Goal: Task Accomplishment & Management: Manage account settings

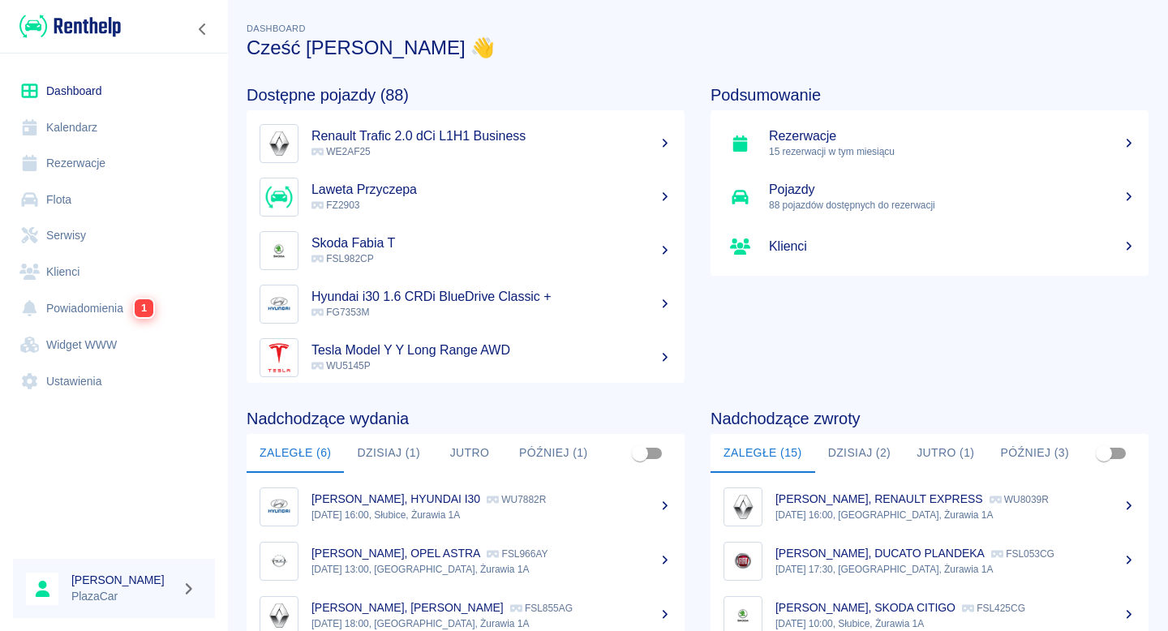
click at [172, 204] on link "Flota" at bounding box center [114, 200] width 202 height 36
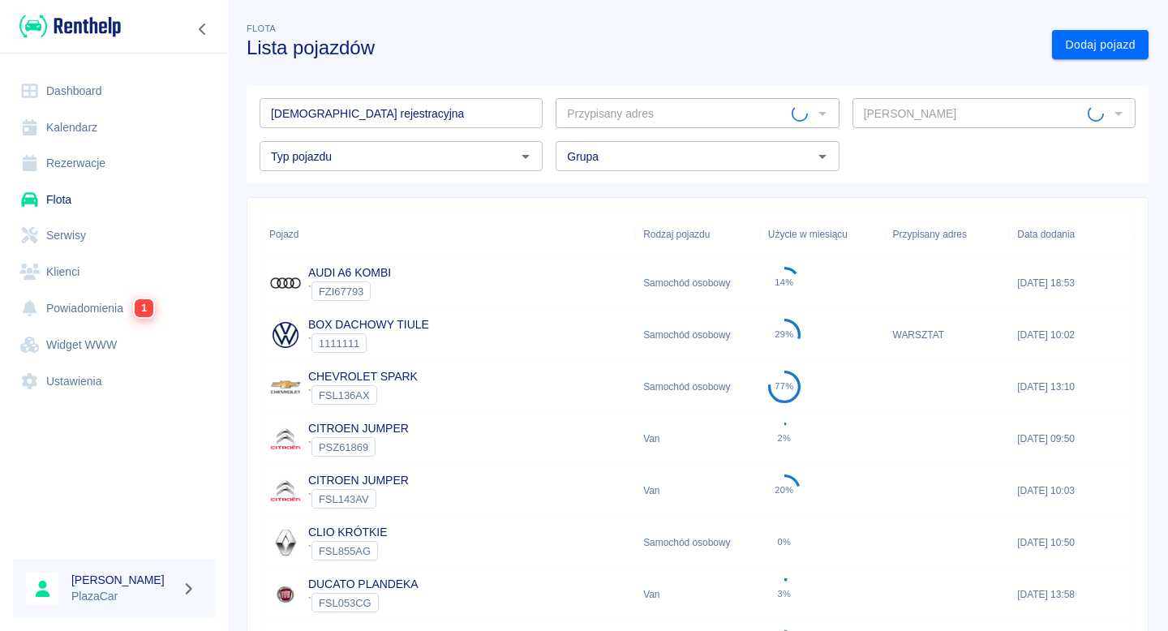
click at [390, 119] on input "[DEMOGRAPHIC_DATA] rejestracyjna" at bounding box center [400, 113] width 283 height 30
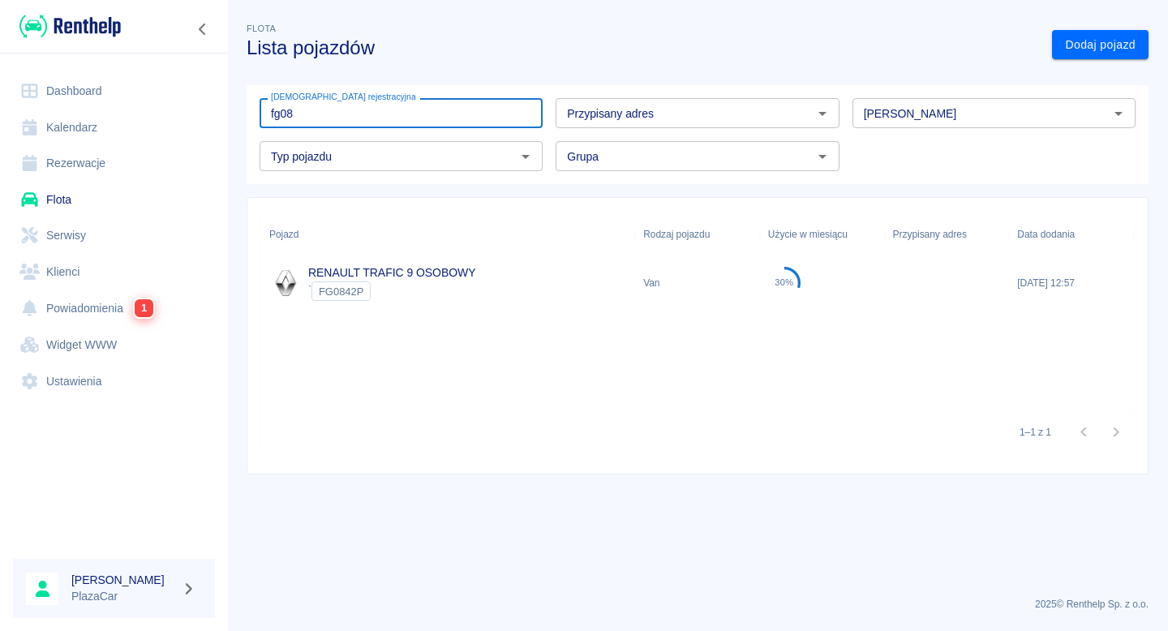
type input "fg08"
click at [396, 259] on div "RENAULT TRAFIC 9 OSOBOWY ` FG0842P" at bounding box center [448, 283] width 374 height 52
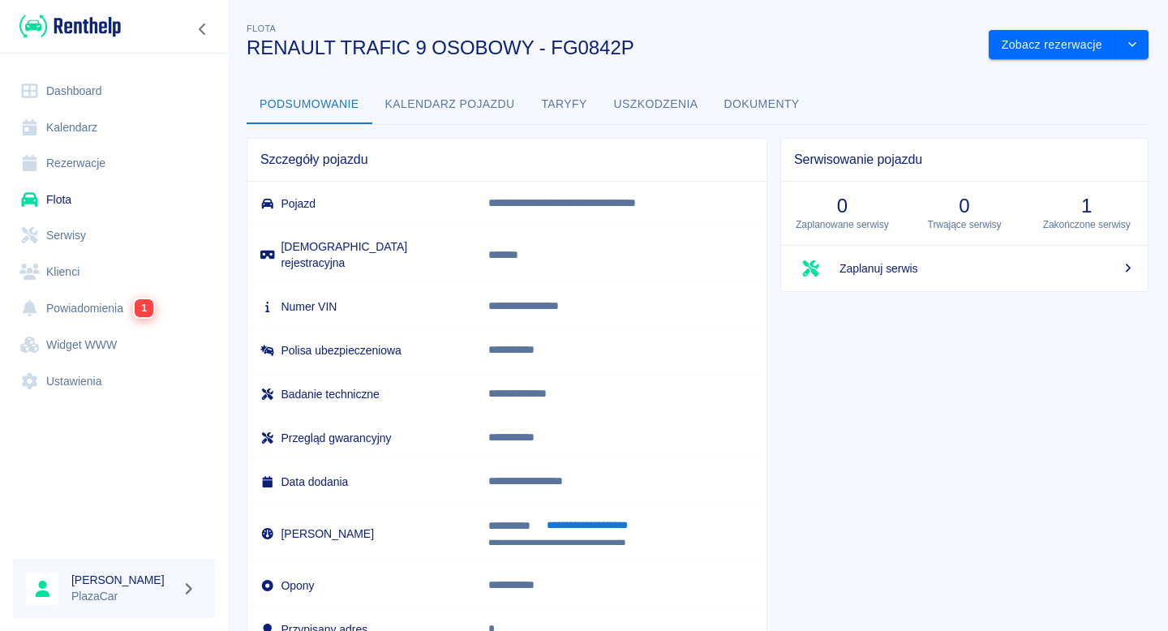
click at [722, 128] on div "**********" at bounding box center [501, 388] width 534 height 527
click at [746, 107] on button "Dokumenty" at bounding box center [761, 104] width 101 height 39
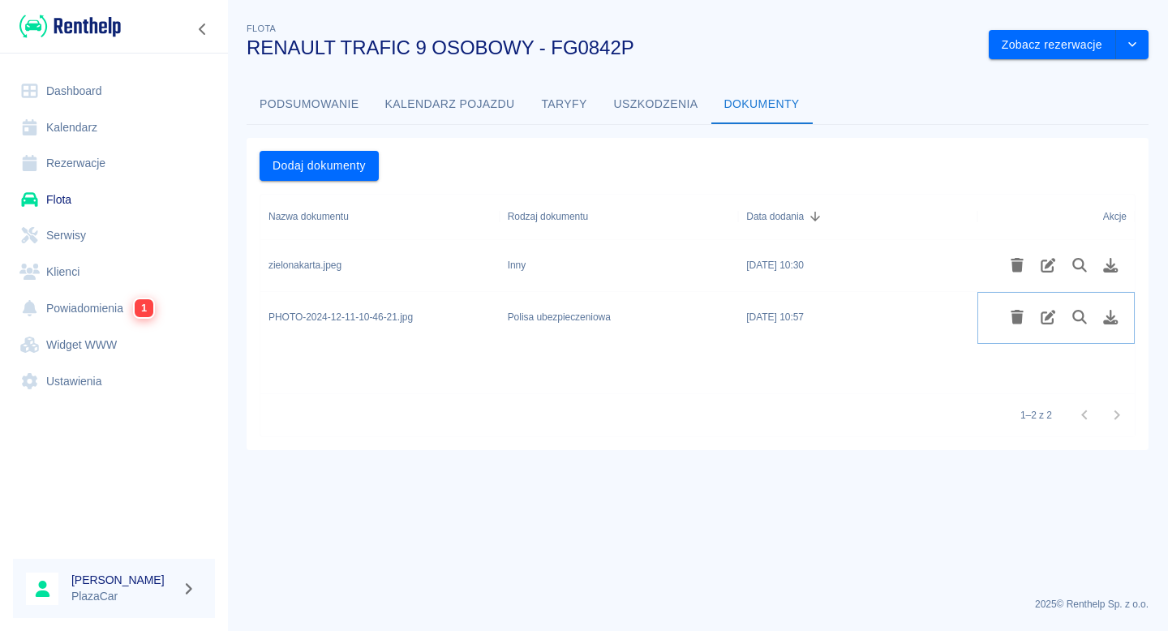
click at [1022, 324] on icon "Usuń plik" at bounding box center [1017, 317] width 19 height 15
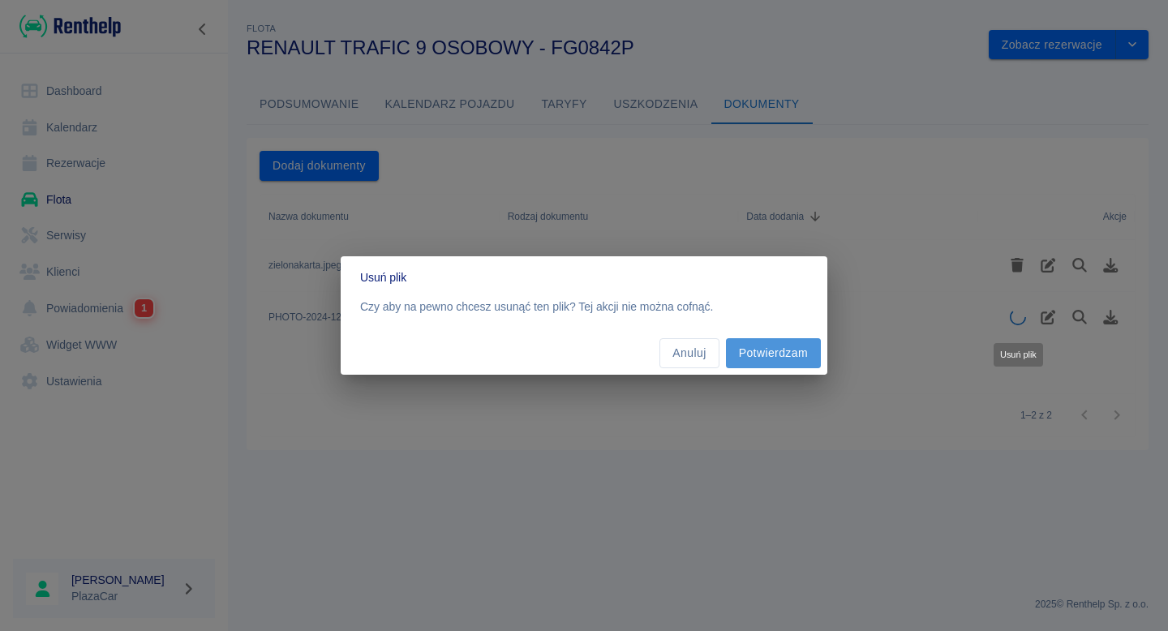
click at [775, 348] on button "Potwierdzam" at bounding box center [773, 353] width 95 height 30
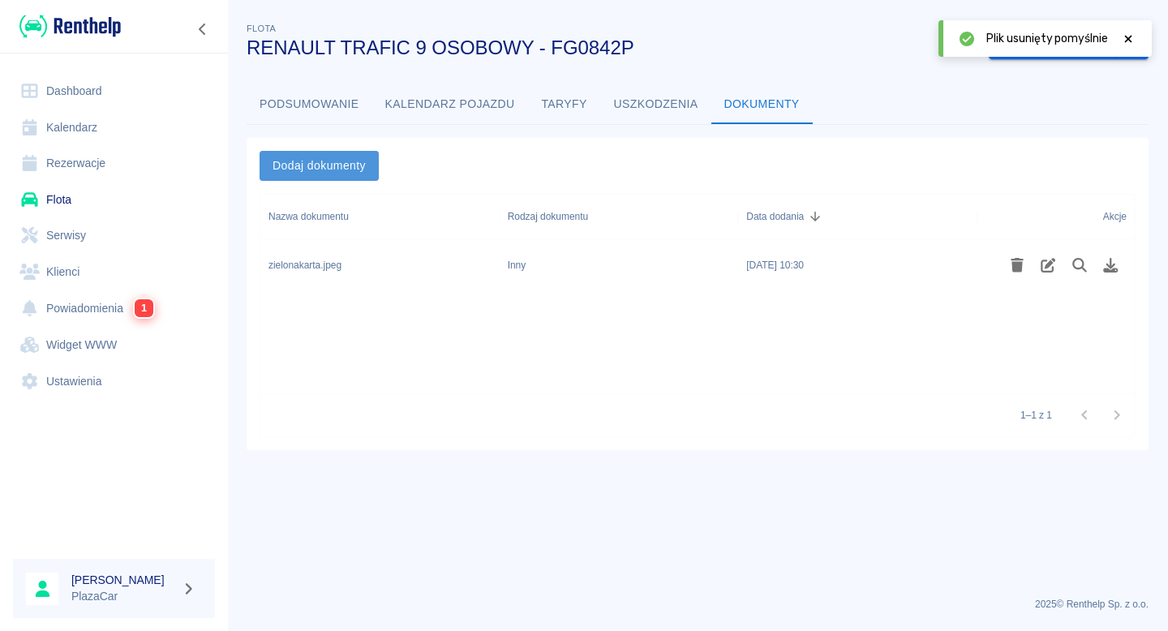
click at [359, 171] on button "Dodaj dokumenty" at bounding box center [318, 166] width 119 height 30
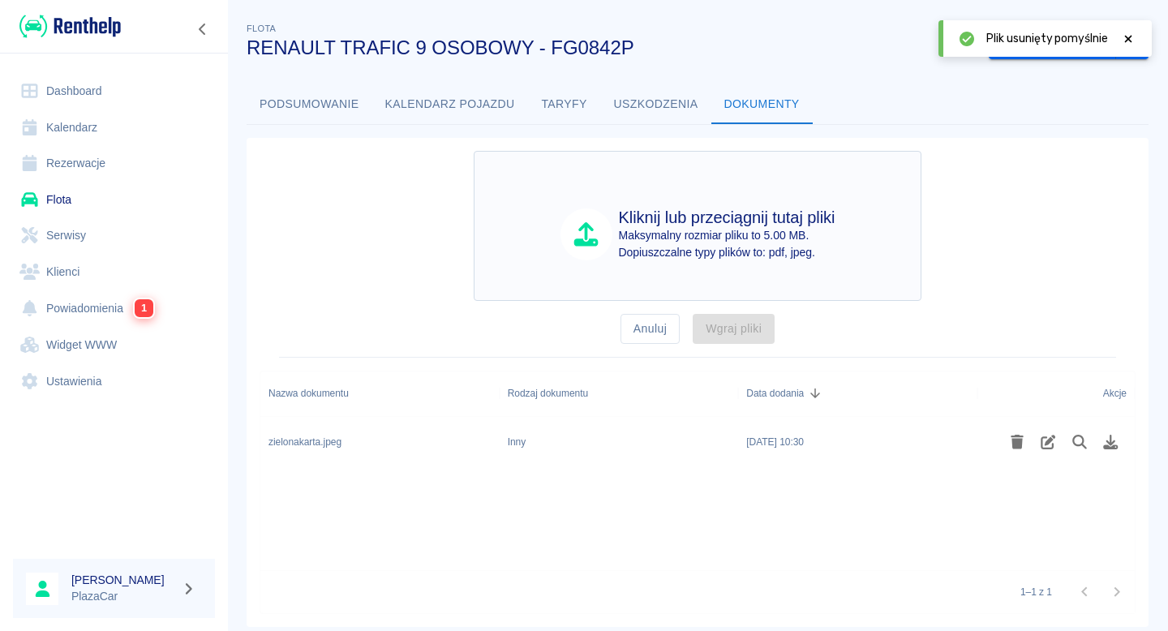
click at [577, 219] on div at bounding box center [586, 234] width 52 height 52
type input "C:\fakepath\polisa_PKOAuto.pdf"
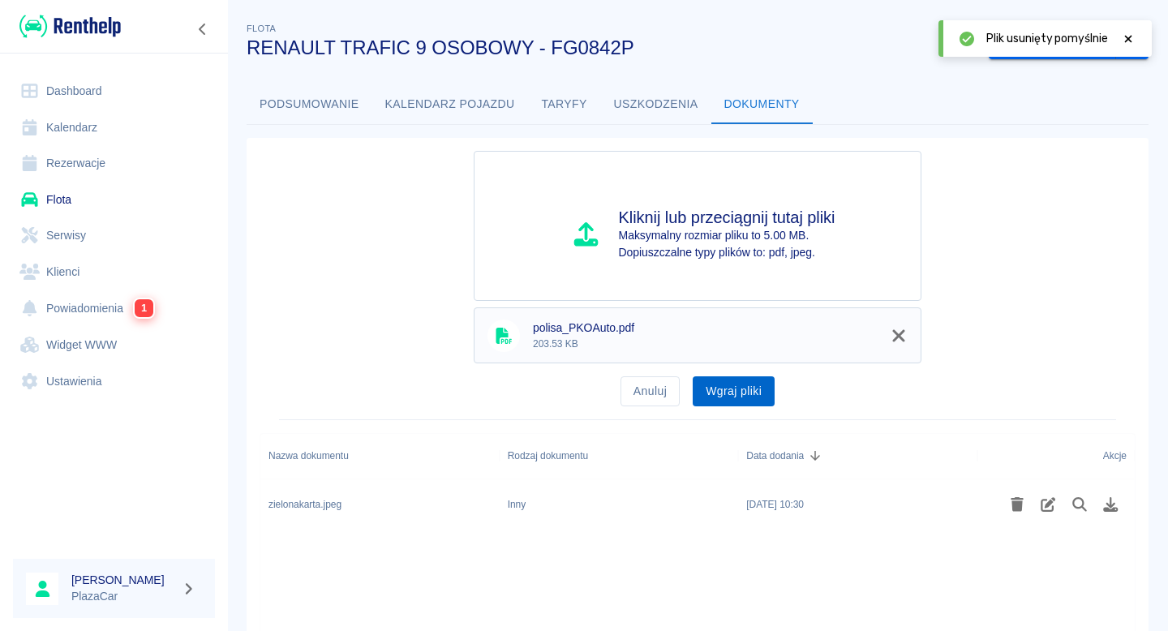
click at [723, 384] on button "Wgraj pliki" at bounding box center [733, 391] width 82 height 30
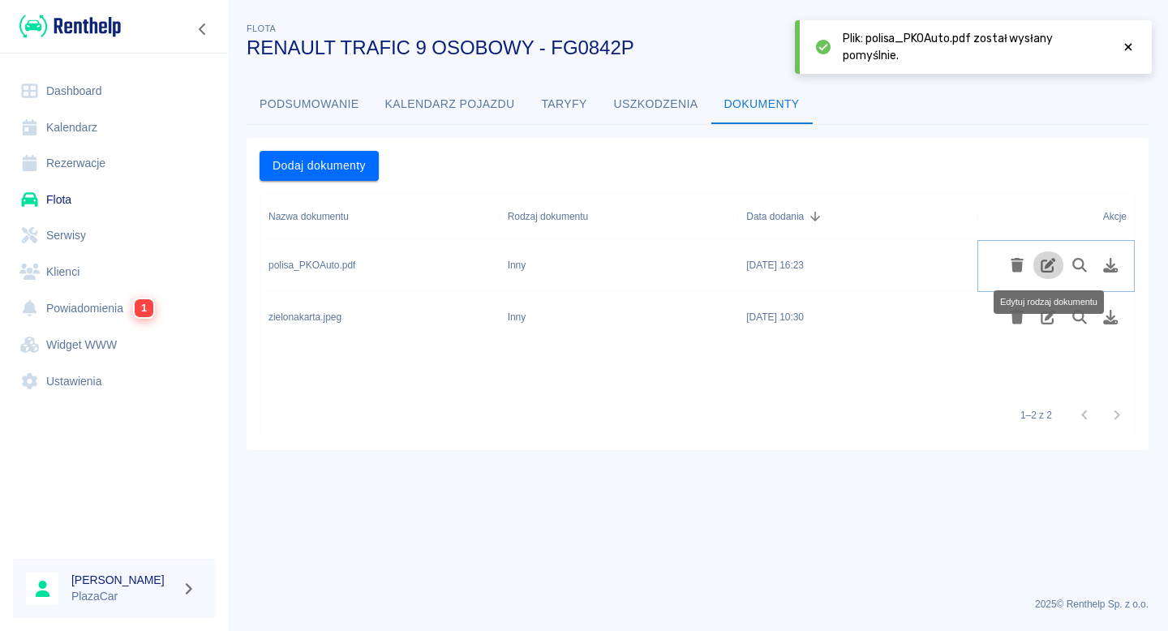
click at [1046, 263] on icon "Edytuj rodzaj dokumentu" at bounding box center [1048, 265] width 19 height 15
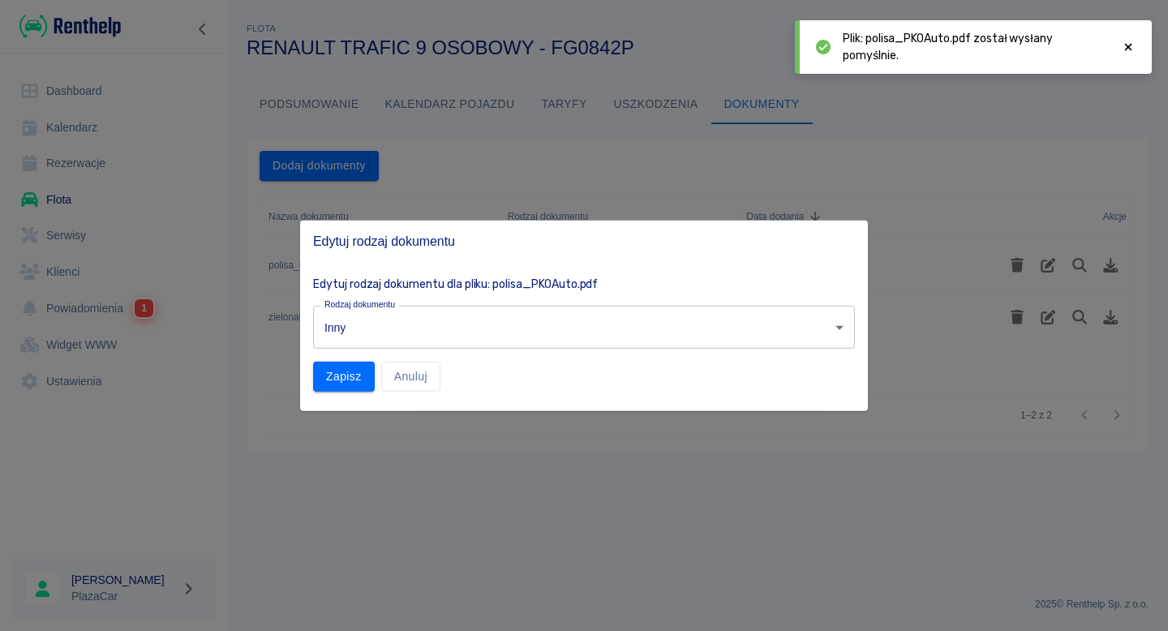
click at [591, 331] on body "Używamy plików Cookies, by zapewnić Ci najlepsze możliwe doświadczenie. Aby dow…" at bounding box center [584, 315] width 1168 height 631
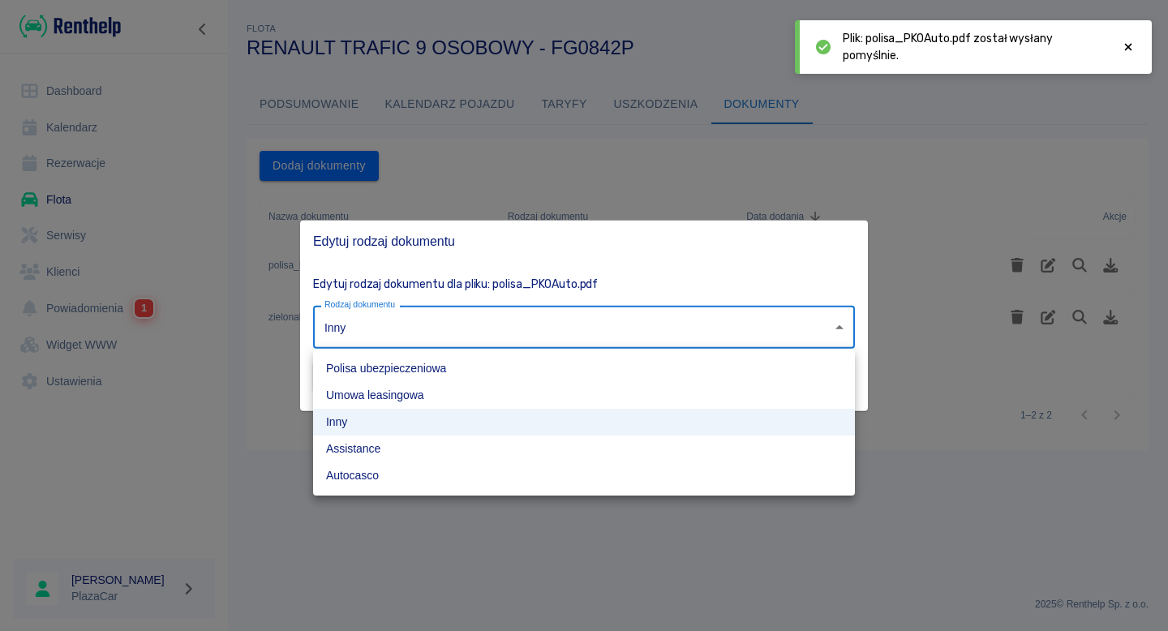
click at [549, 365] on li "Polisa ubezpieczeniowa" at bounding box center [584, 368] width 542 height 27
type input "insurance-policy"
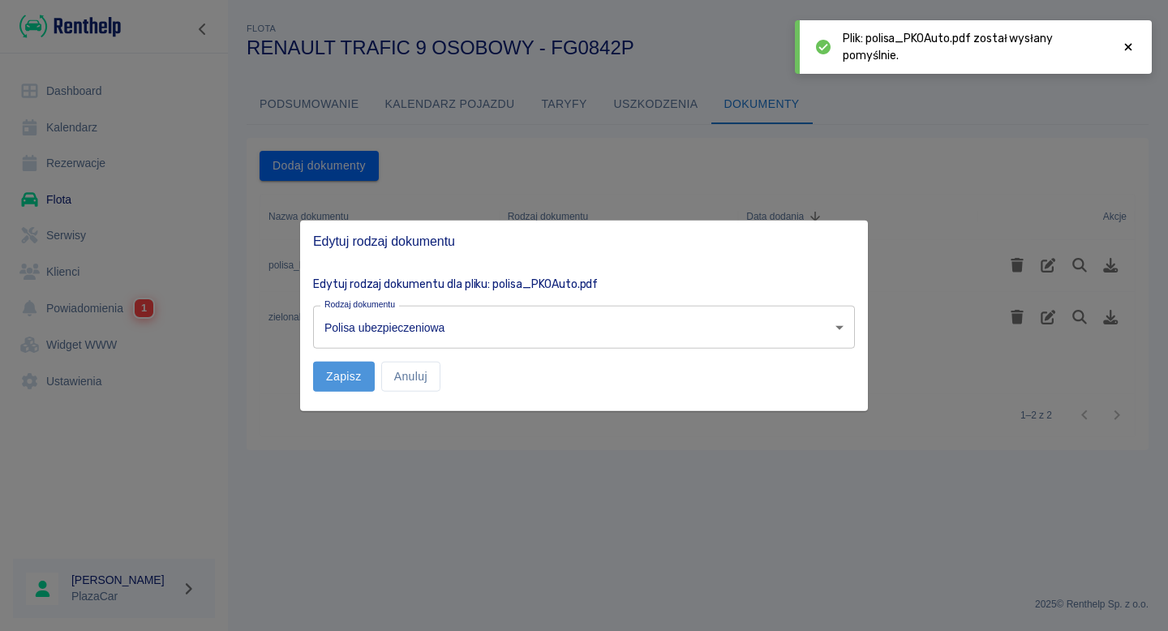
click at [335, 371] on button "Zapisz" at bounding box center [344, 377] width 62 height 30
